Goal: Book appointment/travel/reservation

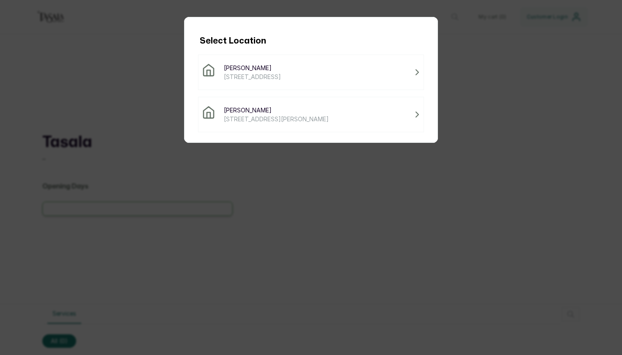
click at [493, 85] on div "Select Location [GEOGRAPHIC_DATA] Ikoyi [STREET_ADDRESS] [GEOGRAPHIC_DATA] [GEO…" at bounding box center [311, 177] width 622 height 355
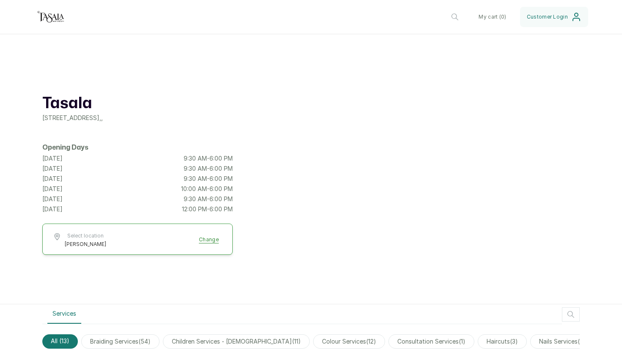
click at [208, 238] on button "Select location [GEOGRAPHIC_DATA] Change" at bounding box center [137, 240] width 169 height 15
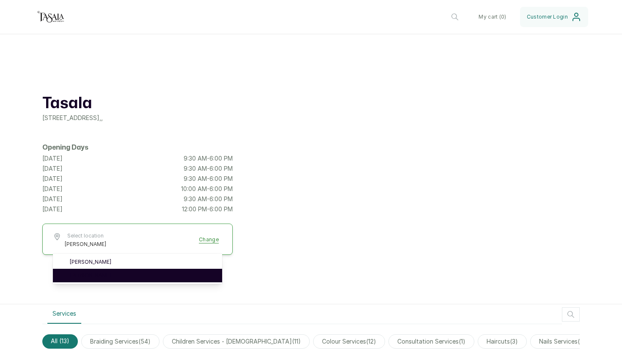
click at [157, 272] on li "[PERSON_NAME]" at bounding box center [137, 276] width 169 height 14
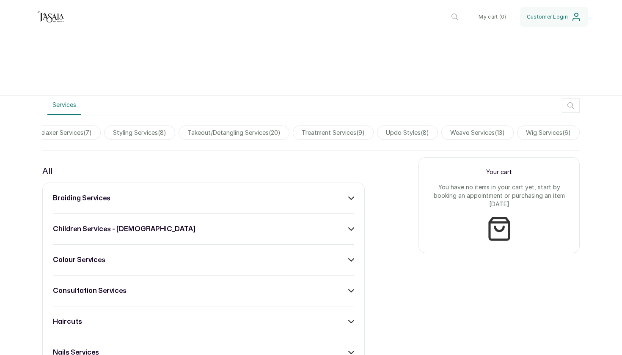
scroll to position [0, 579]
click at [353, 134] on span "treatment services ( 9 )" at bounding box center [333, 133] width 81 height 14
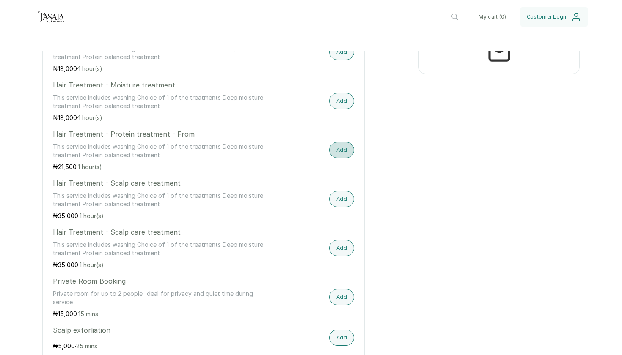
scroll to position [390, 0]
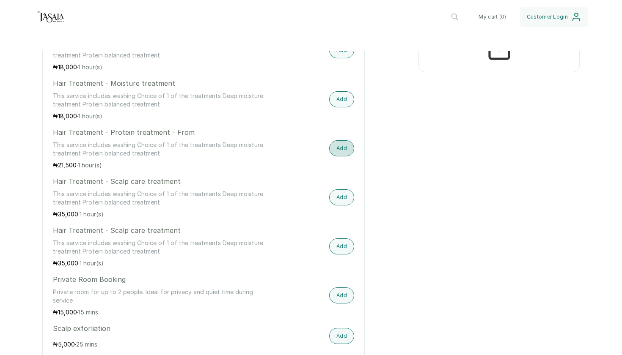
click at [340, 151] on button "Add" at bounding box center [341, 148] width 25 height 16
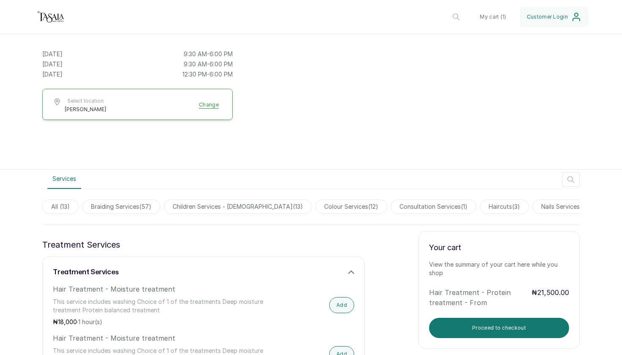
scroll to position [0, 0]
click at [114, 206] on span "braiding services ( 57 )" at bounding box center [121, 207] width 78 height 14
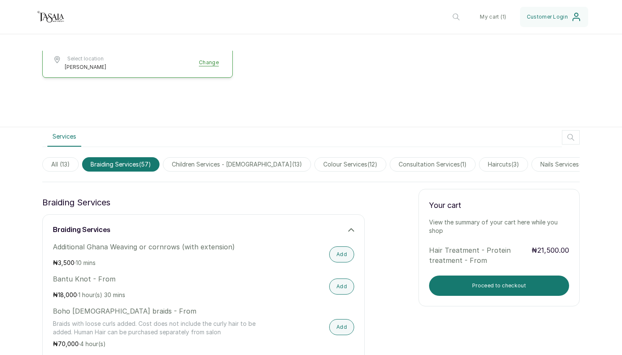
scroll to position [179, 0]
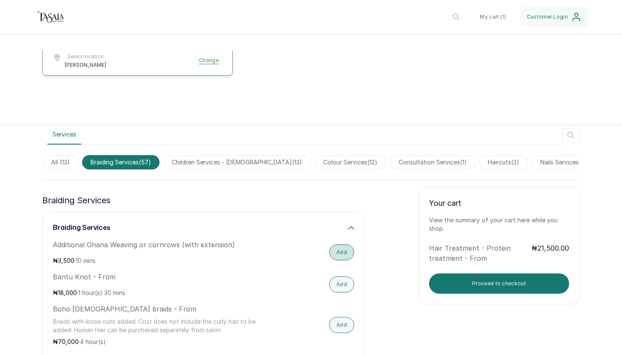
click at [349, 254] on button "Add" at bounding box center [341, 252] width 25 height 16
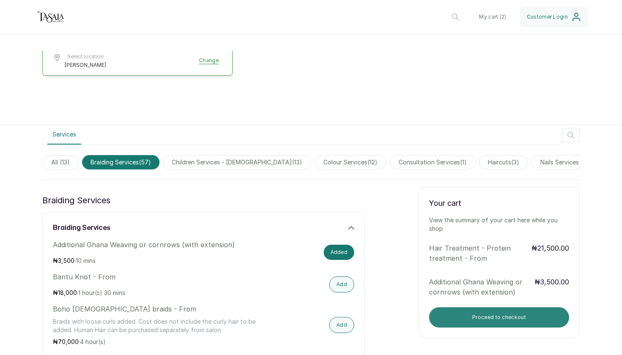
click at [500, 316] on button "Proceed to checkout" at bounding box center [499, 318] width 140 height 20
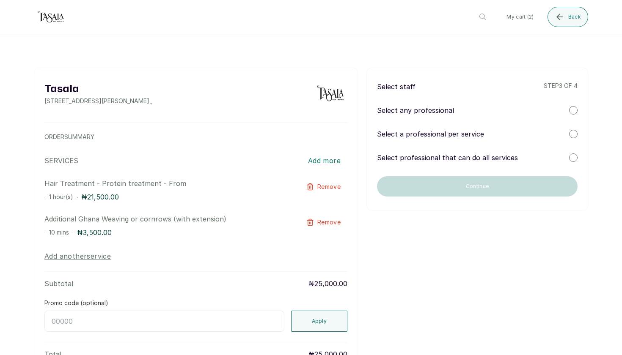
scroll to position [0, 0]
click at [575, 110] on div at bounding box center [573, 110] width 8 height 8
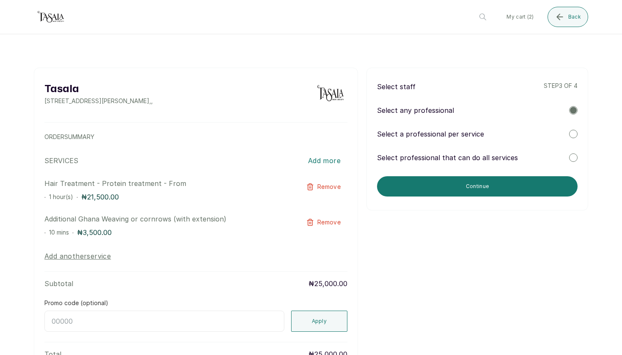
click at [572, 157] on div at bounding box center [573, 158] width 8 height 8
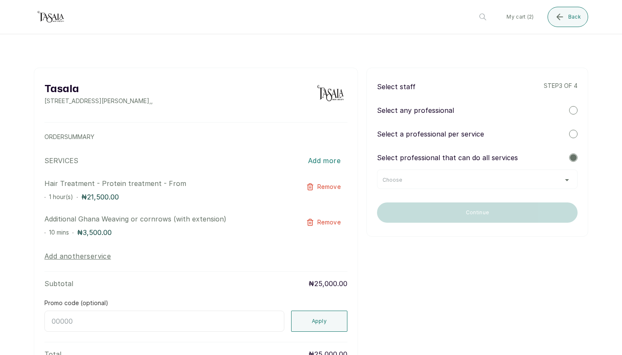
click at [570, 180] on div "Choose" at bounding box center [477, 180] width 190 height 7
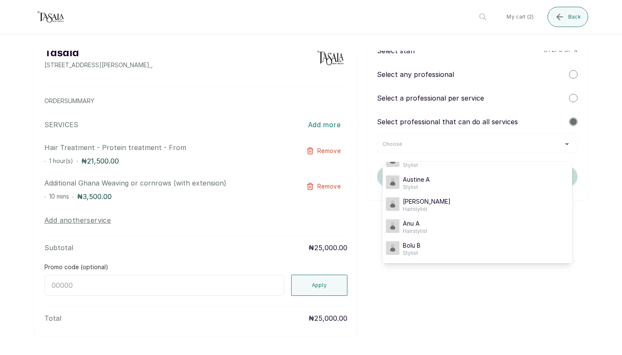
scroll to position [36, 0]
click at [573, 97] on div at bounding box center [573, 97] width 8 height 8
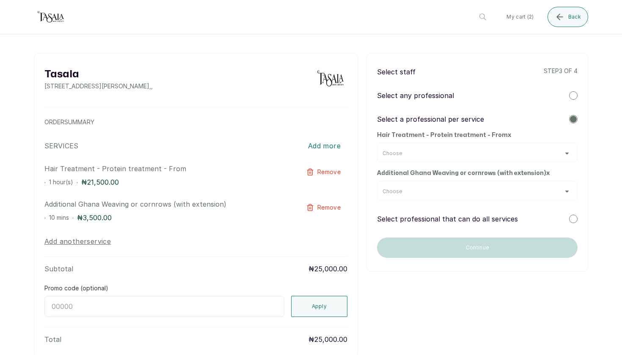
scroll to position [12, 0]
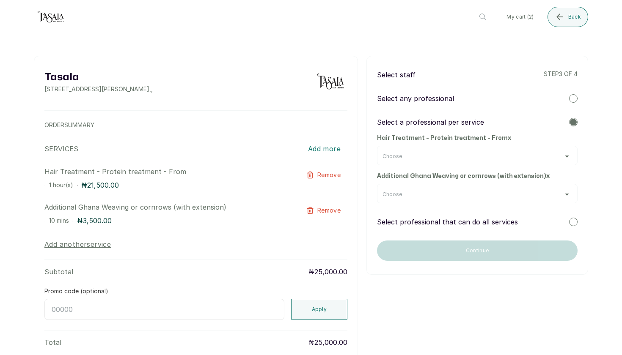
click at [575, 97] on div at bounding box center [573, 98] width 8 height 8
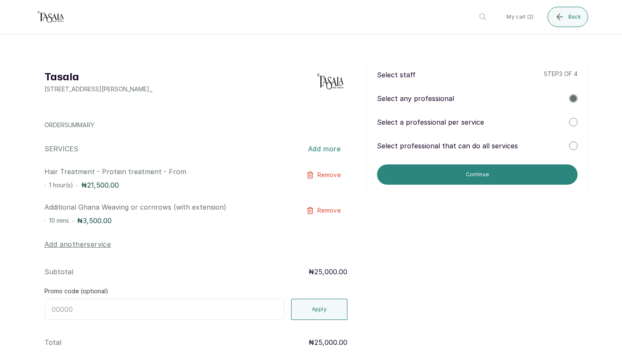
click at [522, 175] on button "Continue" at bounding box center [477, 175] width 200 height 20
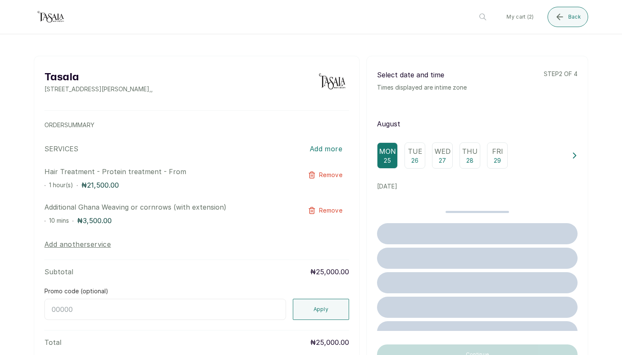
scroll to position [0, 0]
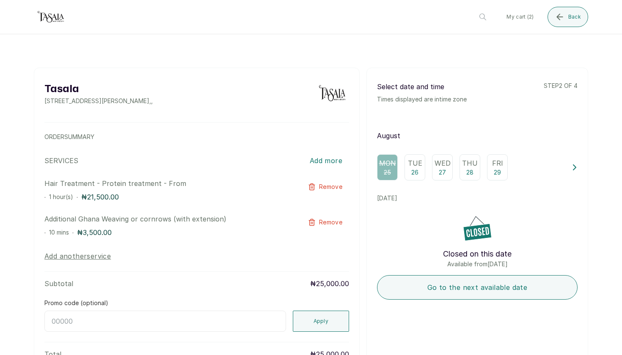
click at [417, 166] on p "Tue" at bounding box center [415, 163] width 14 height 10
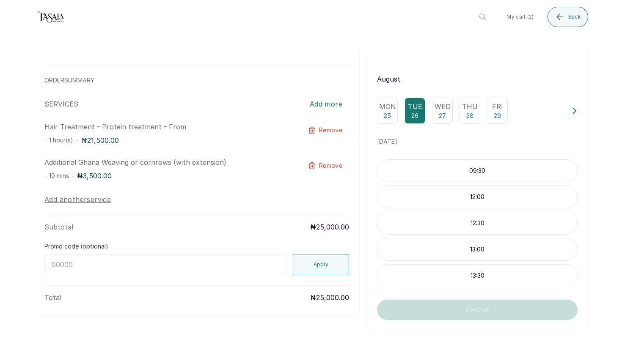
scroll to position [57, 0]
click at [514, 196] on p "12:00" at bounding box center [477, 197] width 200 height 8
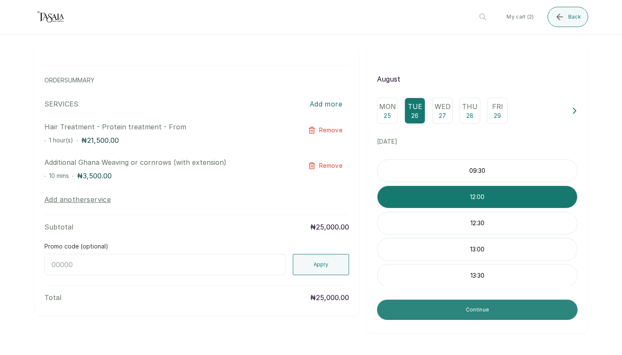
click at [485, 312] on button "Continue" at bounding box center [477, 310] width 200 height 20
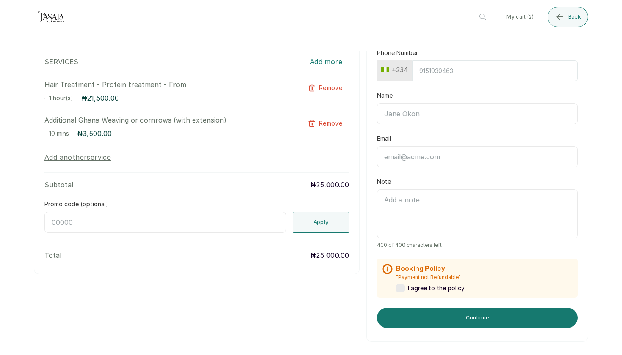
scroll to position [98, 0]
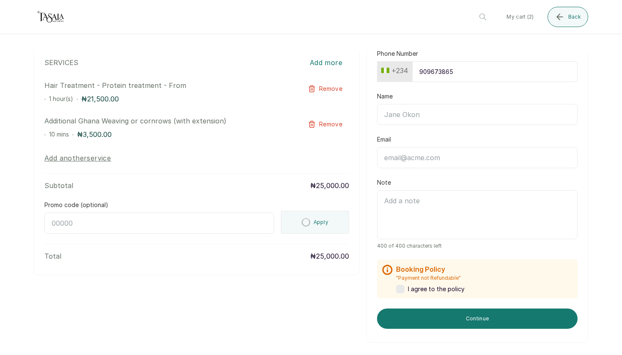
type input "9096738651"
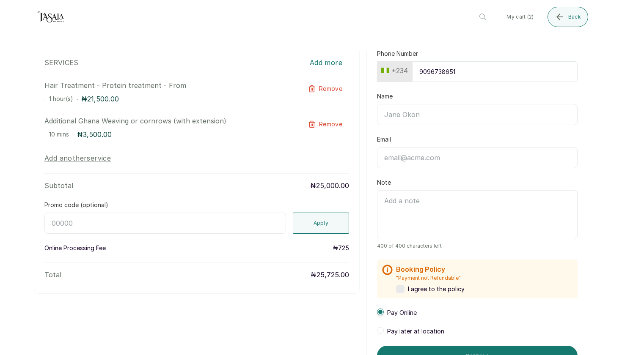
type input "Chioma Ene"
type input "[EMAIL_ADDRESS][DOMAIN_NAME]"
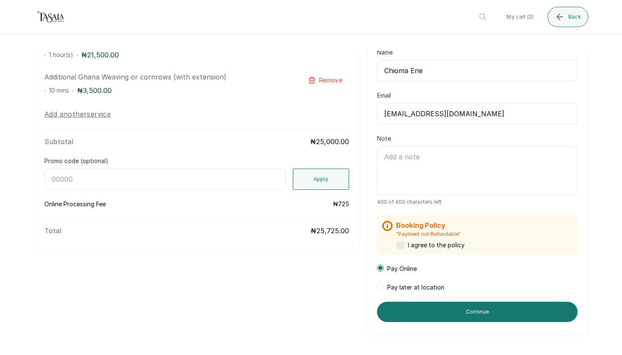
scroll to position [146, 0]
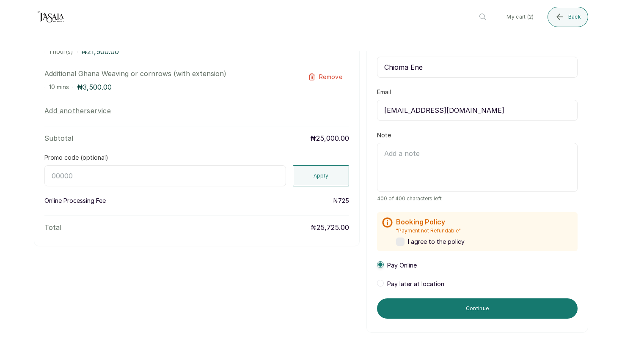
type input "9096738651"
click at [401, 239] on label at bounding box center [400, 242] width 8 height 8
click at [382, 283] on span at bounding box center [380, 283] width 7 height 7
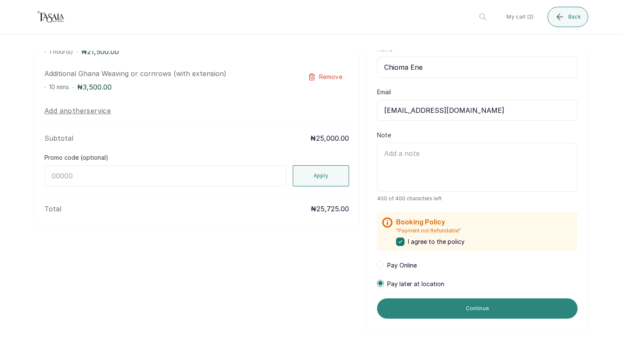
click at [437, 313] on button "Continue" at bounding box center [477, 309] width 200 height 20
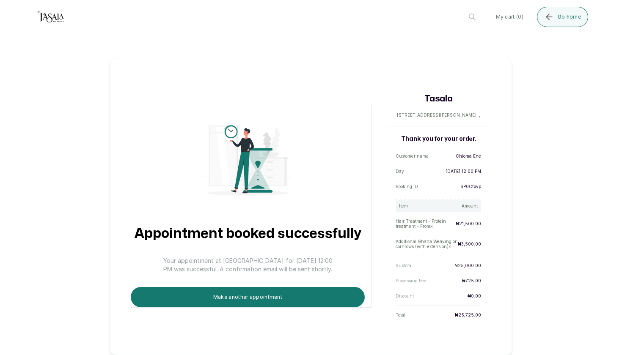
scroll to position [5, 0]
